Goal: Task Accomplishment & Management: Manage account settings

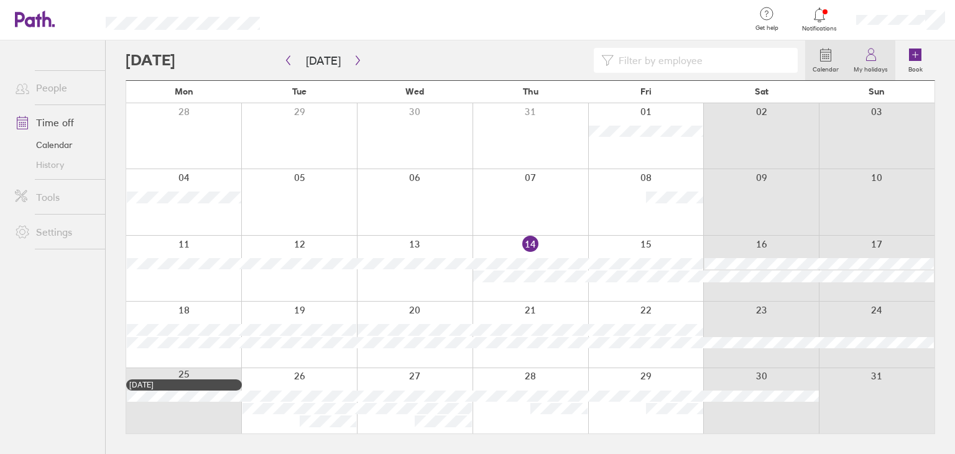
click at [873, 63] on label "My holidays" at bounding box center [870, 67] width 49 height 11
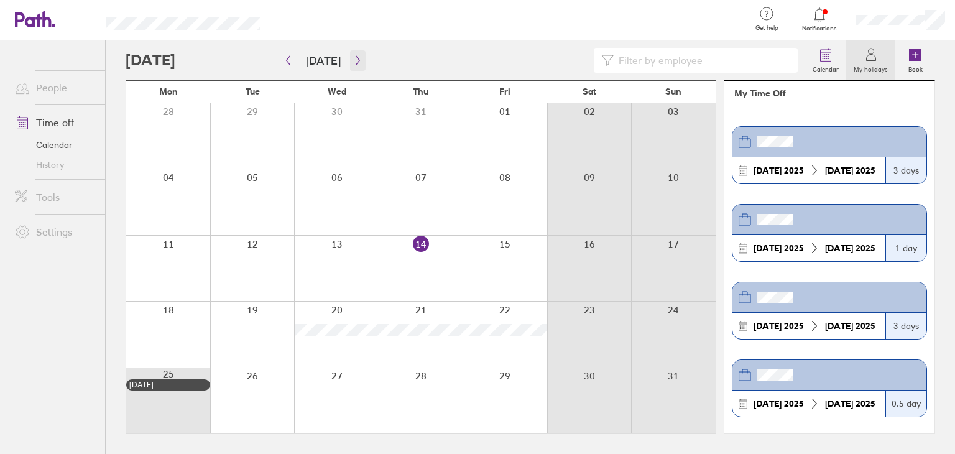
click at [358, 59] on icon "button" at bounding box center [357, 60] width 9 height 10
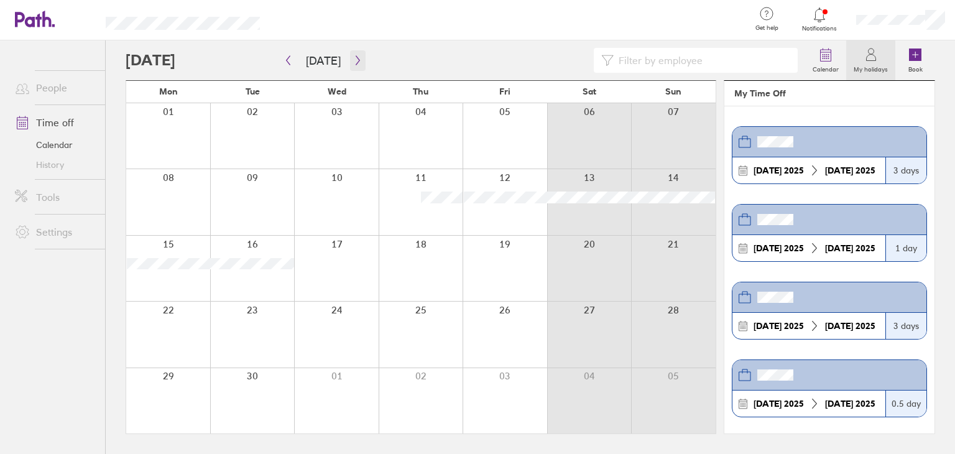
click at [352, 54] on button "button" at bounding box center [358, 60] width 16 height 21
click at [808, 291] on header at bounding box center [829, 297] width 194 height 30
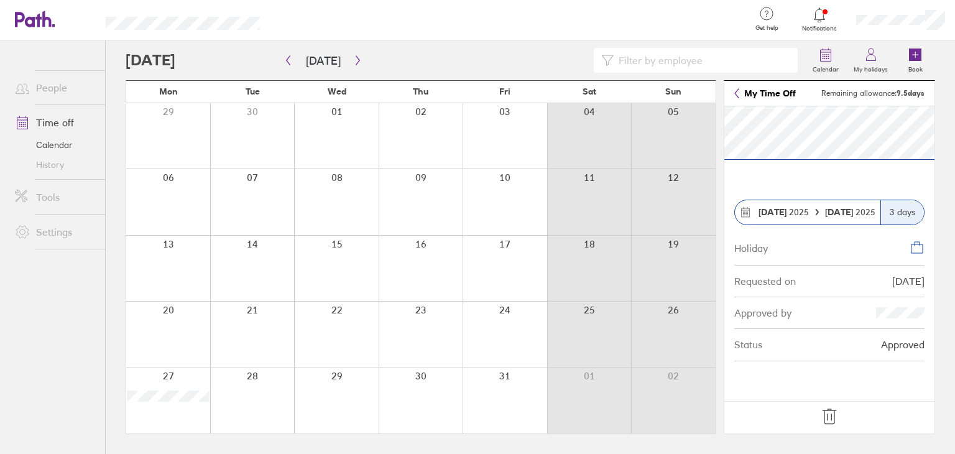
click at [828, 416] on icon at bounding box center [829, 416] width 20 height 20
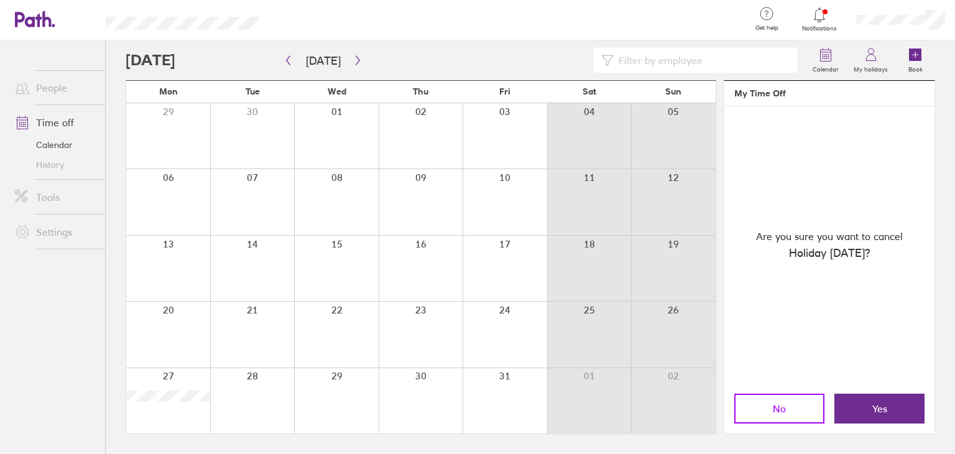
click at [788, 410] on button "No" at bounding box center [779, 408] width 90 height 30
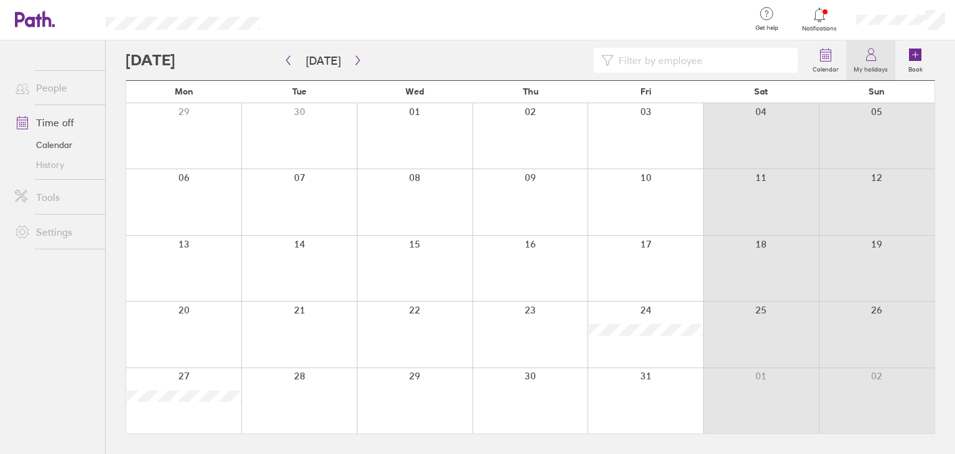
click at [880, 62] on link "My holidays" at bounding box center [870, 60] width 49 height 40
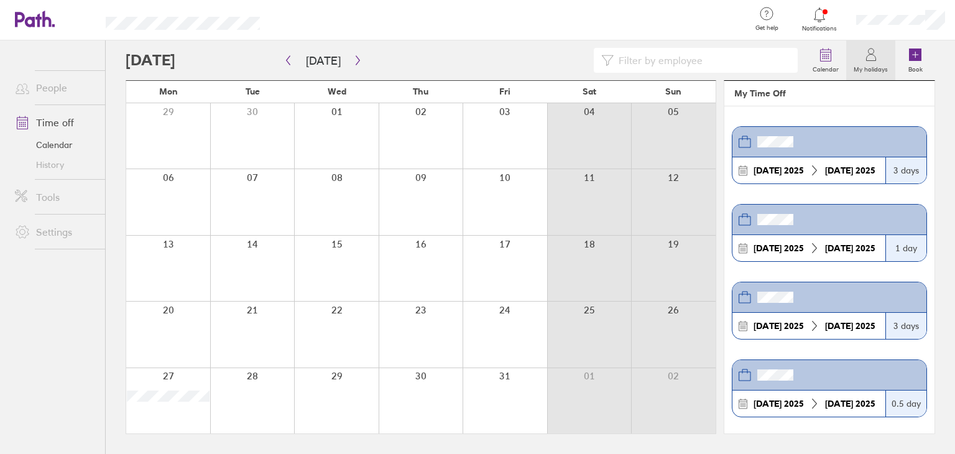
click at [789, 288] on header at bounding box center [829, 297] width 194 height 30
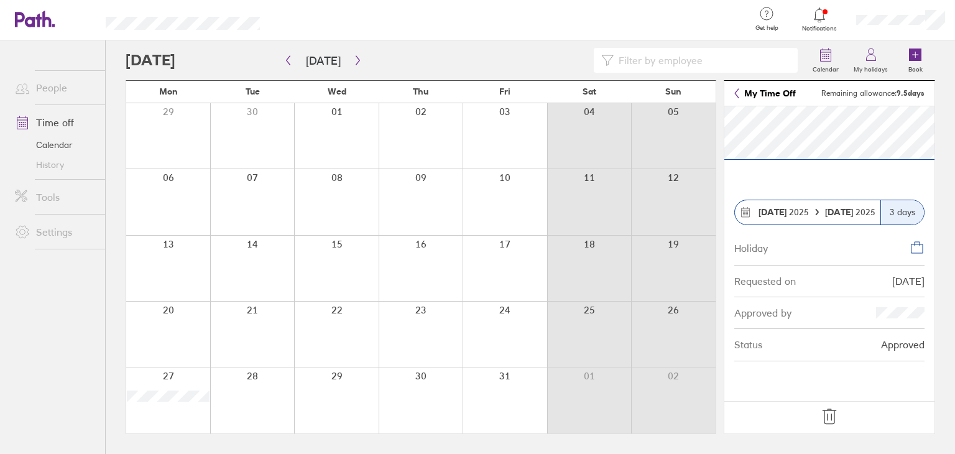
click at [833, 420] on icon at bounding box center [829, 416] width 20 height 20
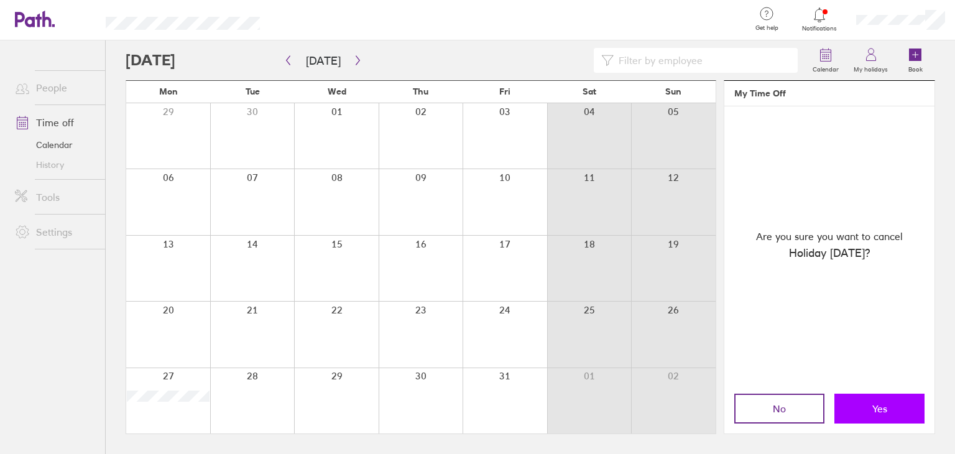
click at [892, 408] on button "Yes" at bounding box center [879, 408] width 90 height 30
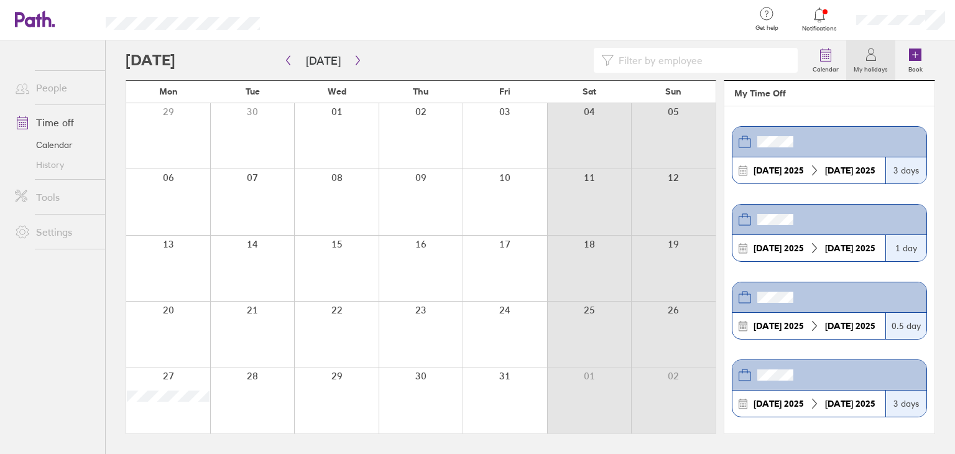
click at [786, 316] on div "11 Sep 2025 11 Sep 2025" at bounding box center [808, 326] width 153 height 26
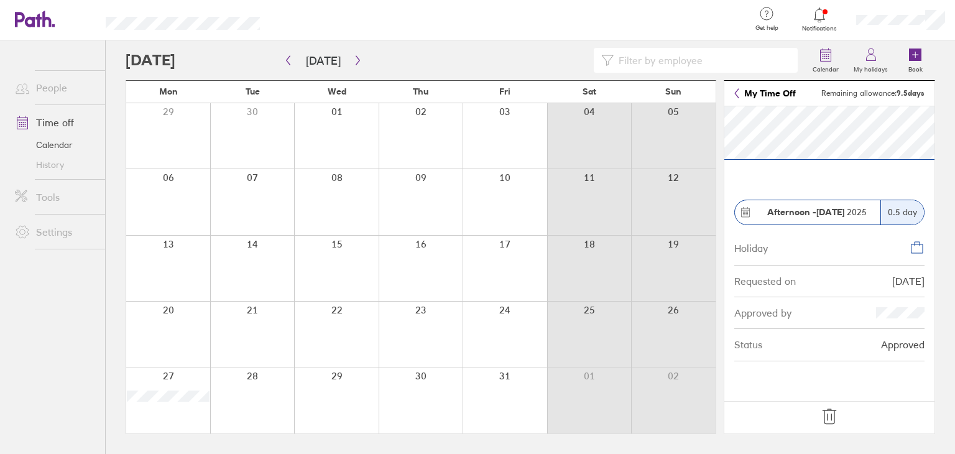
click at [828, 418] on icon at bounding box center [829, 416] width 20 height 20
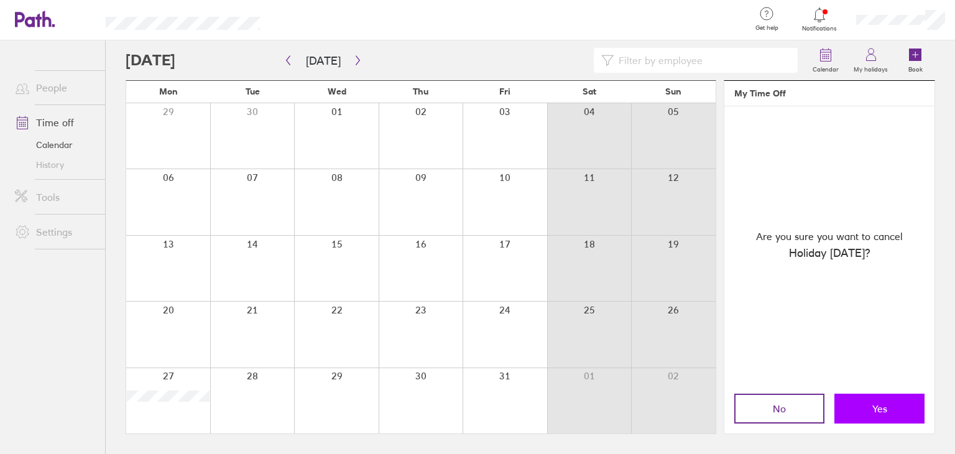
click at [845, 408] on button "Yes" at bounding box center [879, 408] width 90 height 30
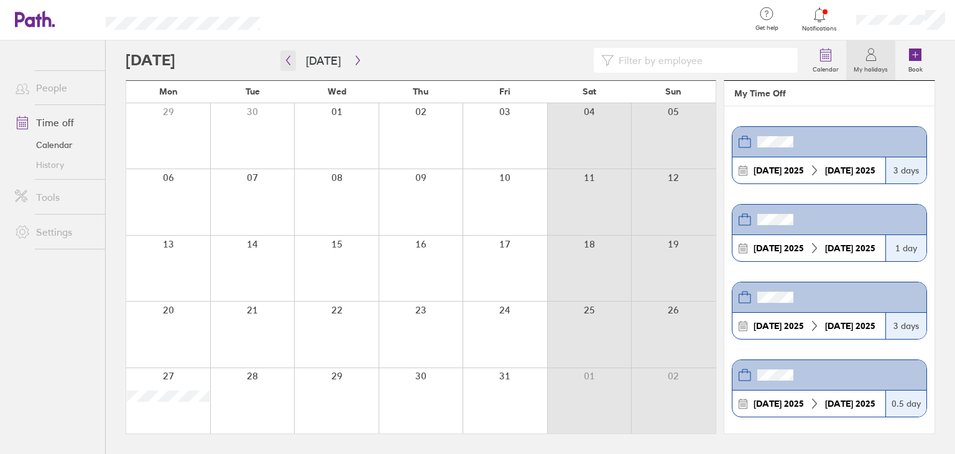
click at [287, 60] on icon "button" at bounding box center [289, 60] width 4 height 9
click at [913, 59] on icon at bounding box center [915, 54] width 12 height 12
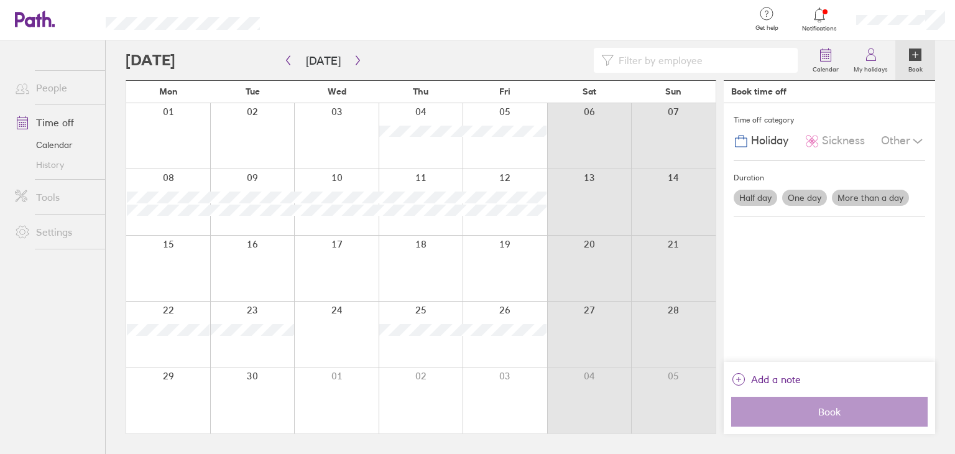
click at [191, 135] on div at bounding box center [168, 135] width 84 height 65
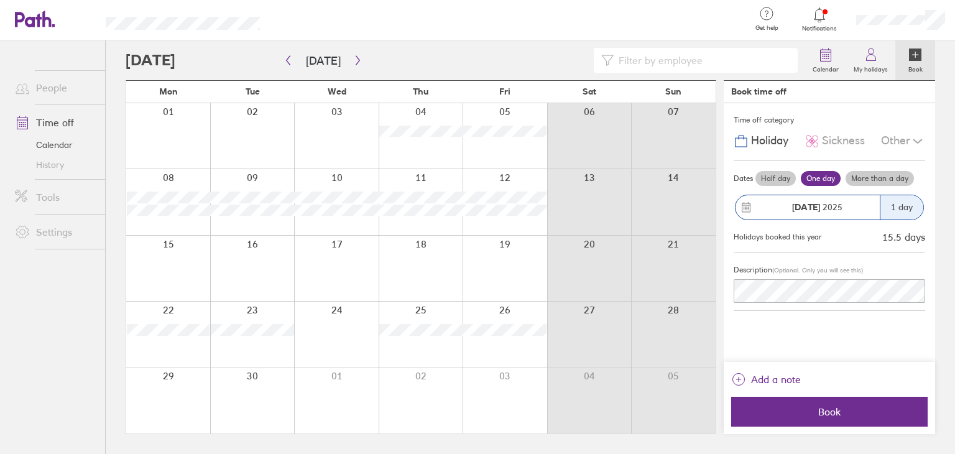
click at [871, 173] on label "More than a day" at bounding box center [879, 178] width 68 height 15
click at [0, 0] on input "More than a day" at bounding box center [0, 0] width 0 height 0
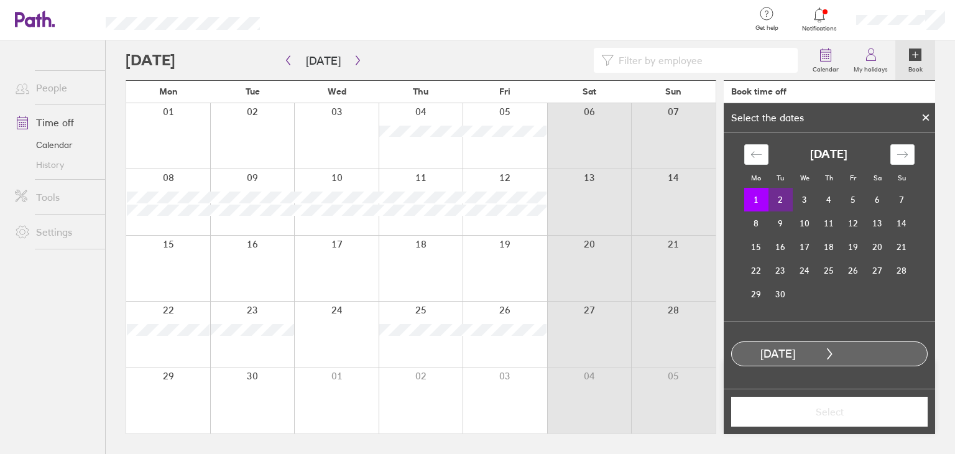
click at [778, 196] on td "2" at bounding box center [780, 200] width 24 height 24
click at [819, 408] on span "Select" at bounding box center [829, 411] width 179 height 11
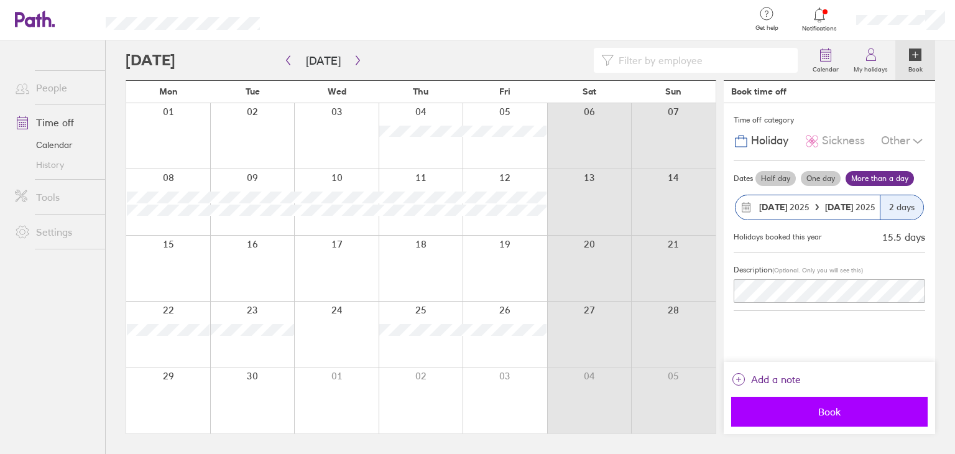
click at [822, 408] on span "Book" at bounding box center [829, 411] width 179 height 11
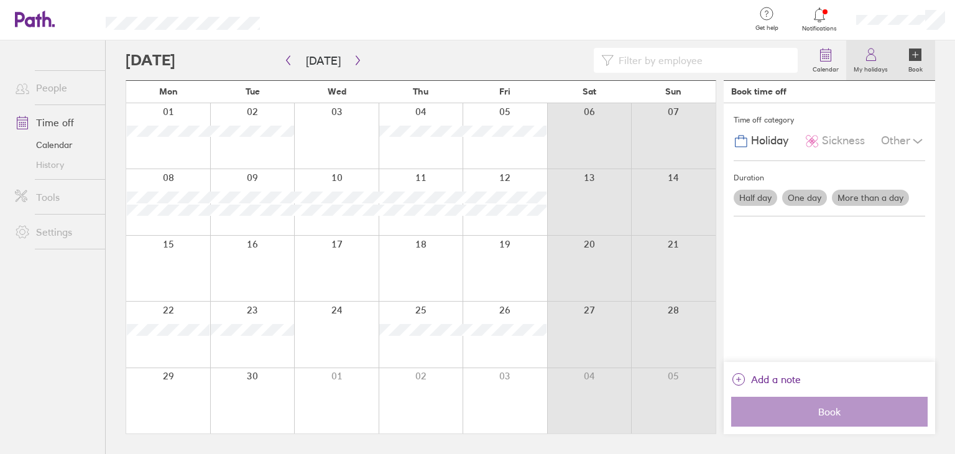
click at [873, 53] on icon at bounding box center [870, 54] width 15 height 15
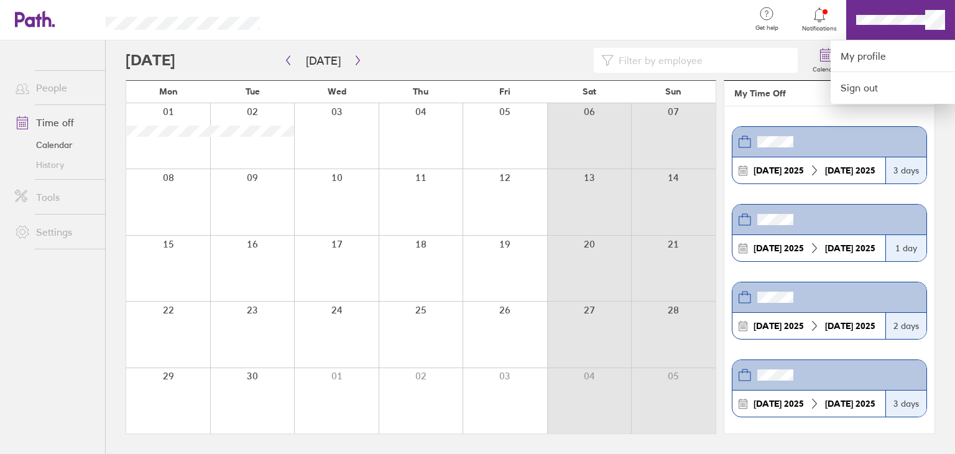
click at [899, 16] on div at bounding box center [477, 227] width 955 height 454
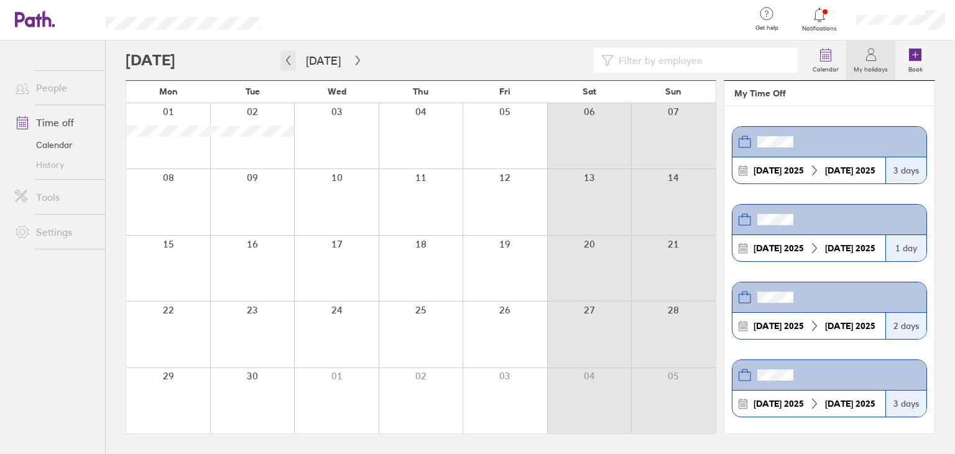
click at [293, 58] on button "button" at bounding box center [288, 60] width 16 height 21
